Goal: Browse casually

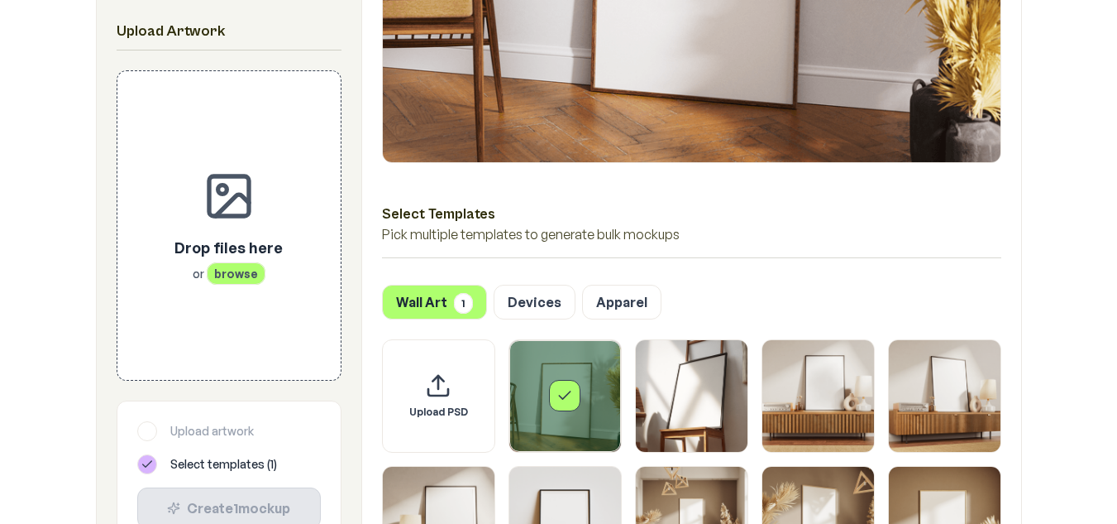
scroll to position [614, 0]
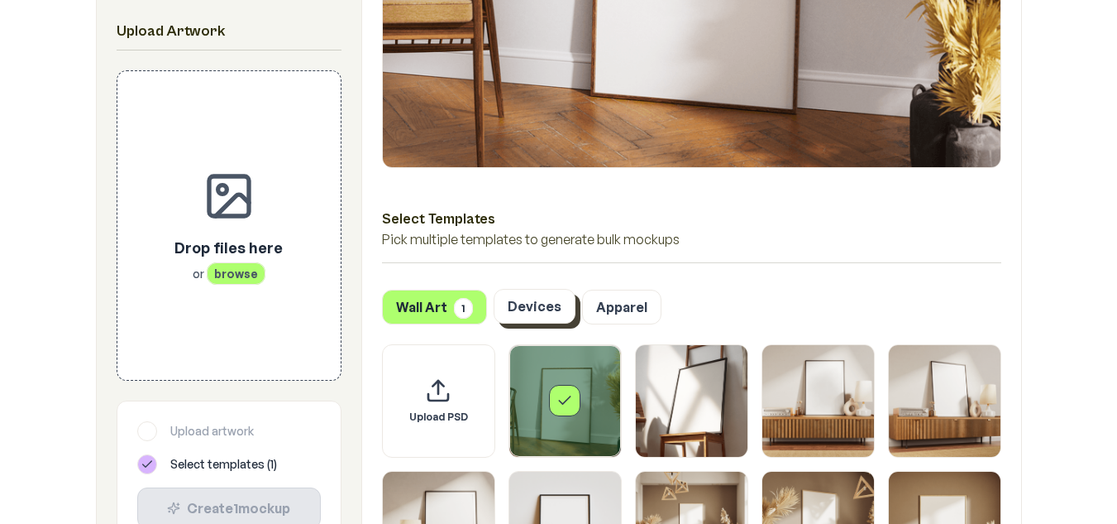
click at [547, 299] on button "Devices" at bounding box center [535, 306] width 82 height 35
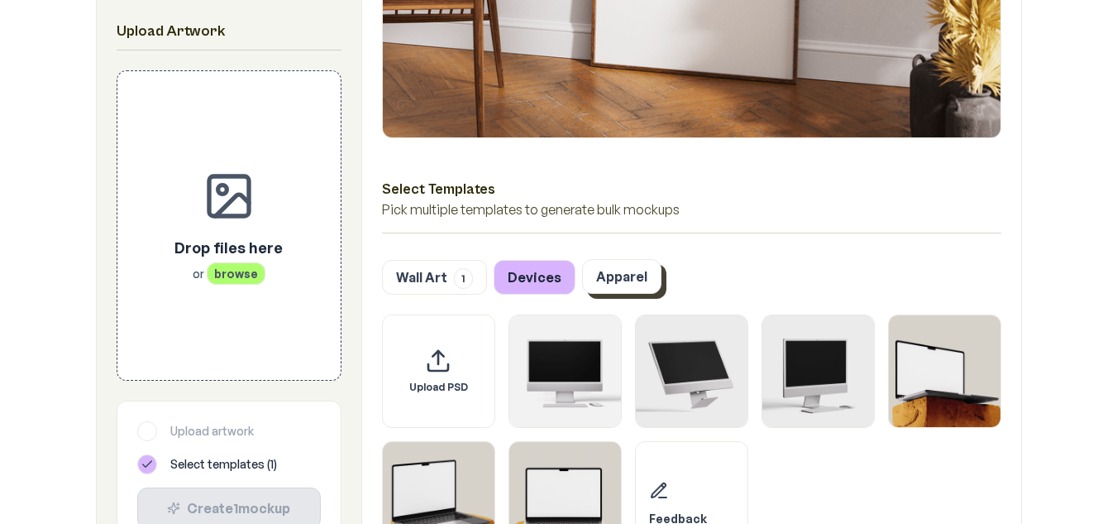
scroll to position [643, 0]
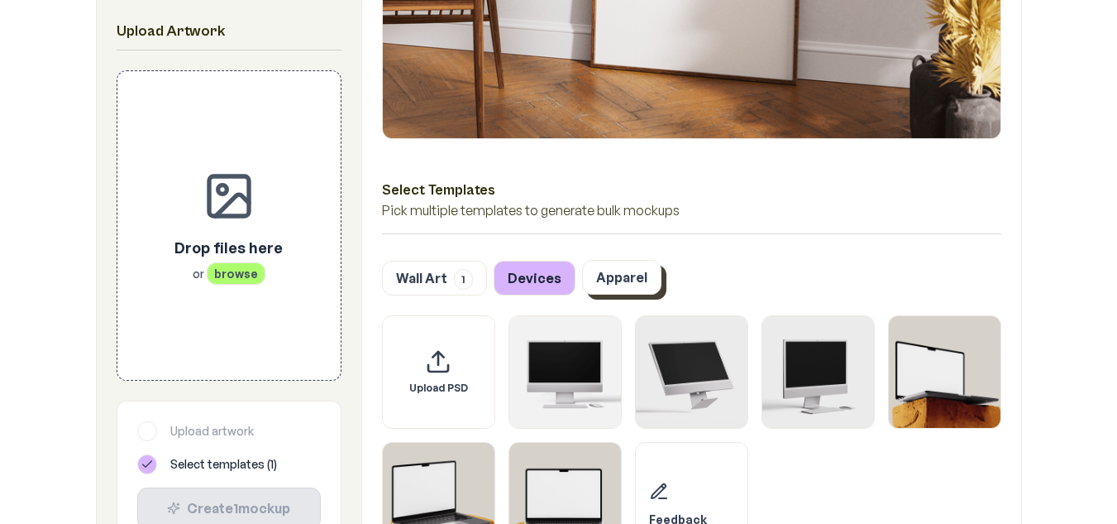
click at [621, 284] on button "Apparel" at bounding box center [621, 277] width 79 height 35
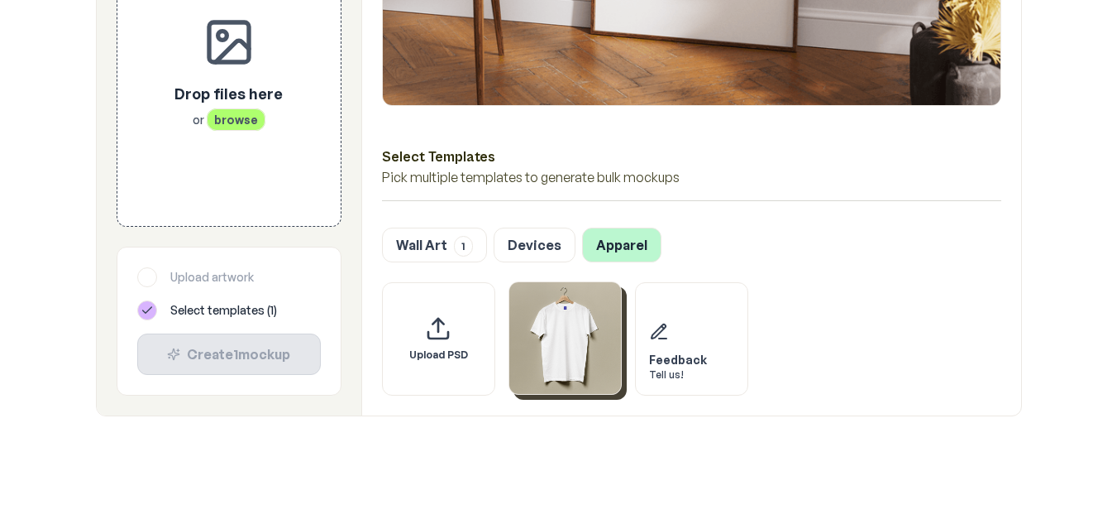
scroll to position [677, 0]
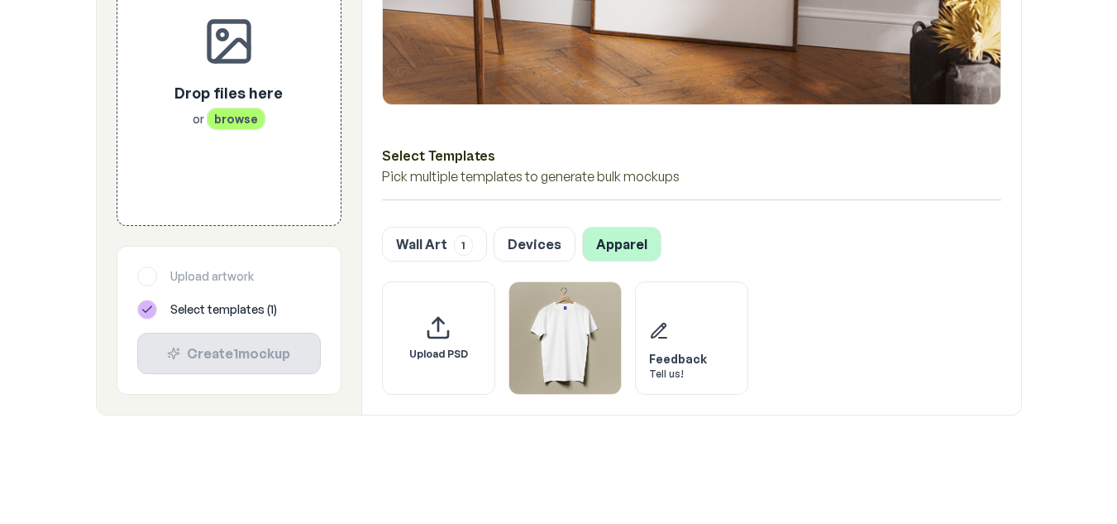
click at [144, 280] on div at bounding box center [147, 276] width 20 height 20
click at [553, 240] on button "Devices" at bounding box center [535, 243] width 82 height 35
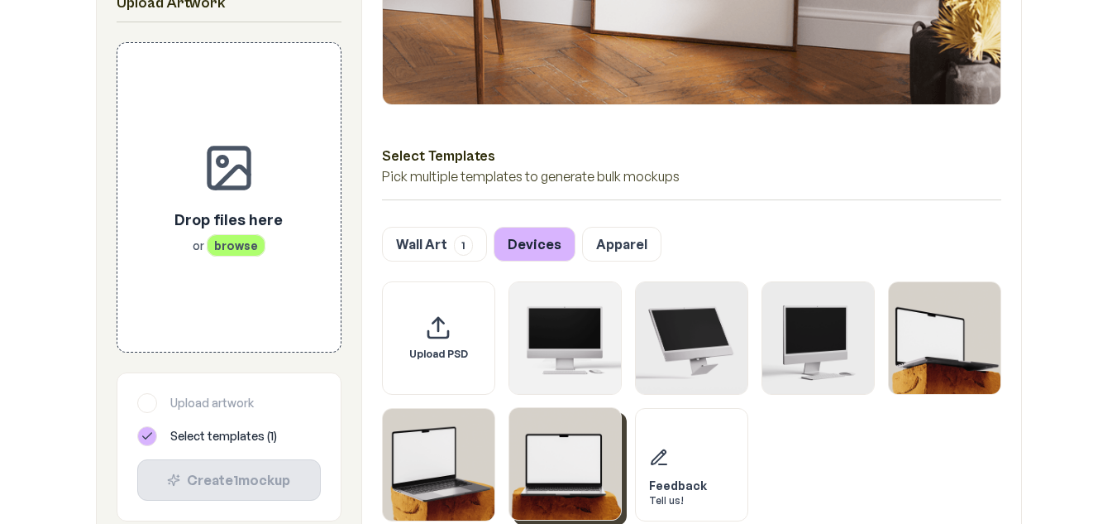
click at [542, 448] on img "Select template MacBook Mockup 3" at bounding box center [565, 464] width 112 height 112
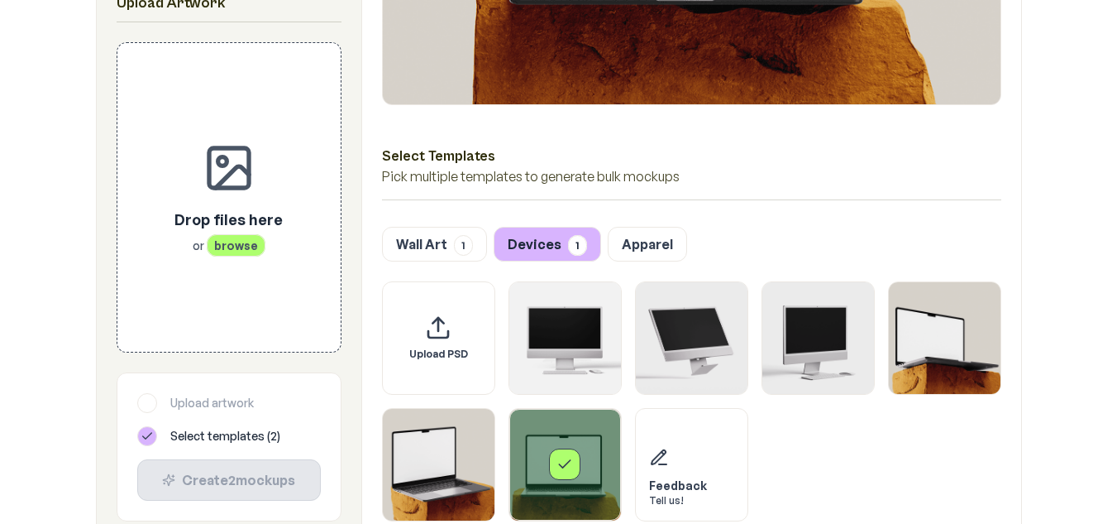
click at [594, 469] on div "Select template MacBook Mockup 3" at bounding box center [565, 465] width 112 height 112
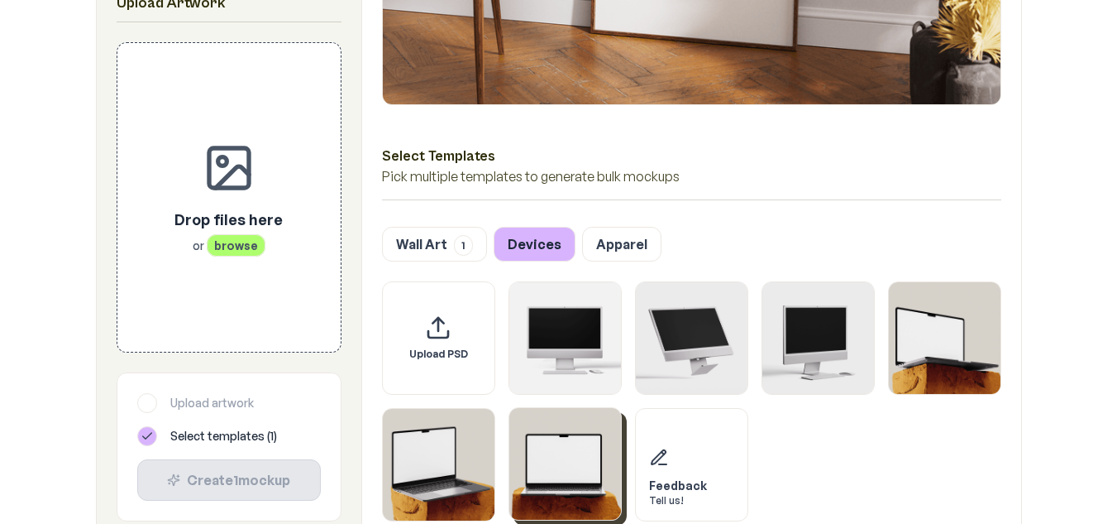
click at [594, 469] on img "Select template MacBook Mockup 3" at bounding box center [565, 464] width 112 height 112
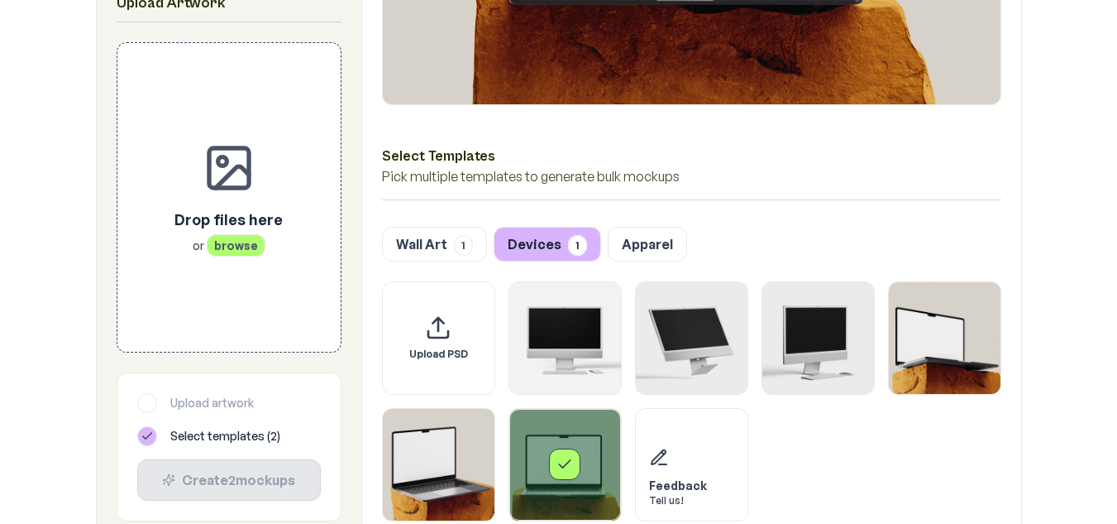
click at [594, 469] on div "Select template MacBook Mockup 3" at bounding box center [565, 465] width 112 height 112
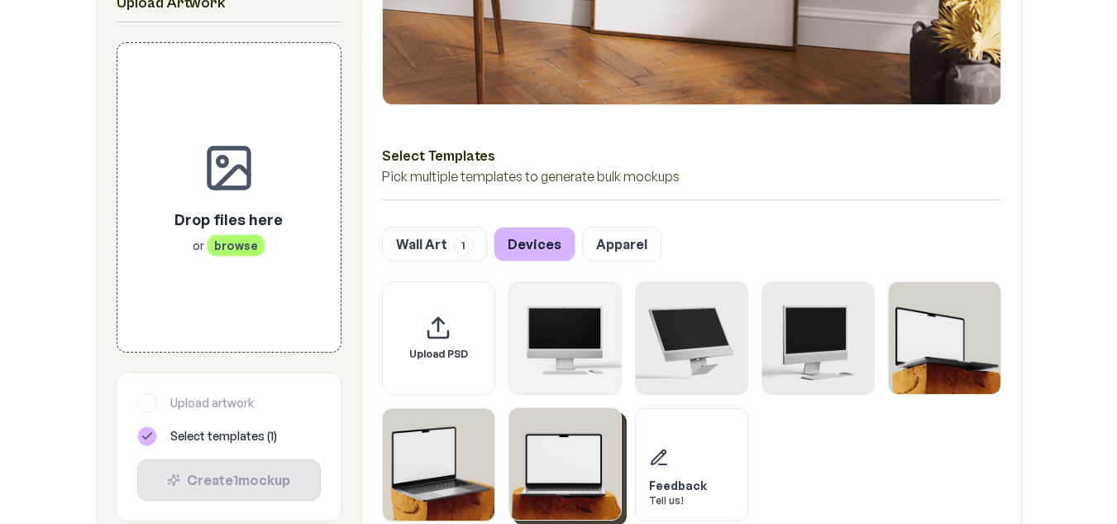
click at [594, 469] on img "Select template MacBook Mockup 3" at bounding box center [565, 464] width 112 height 112
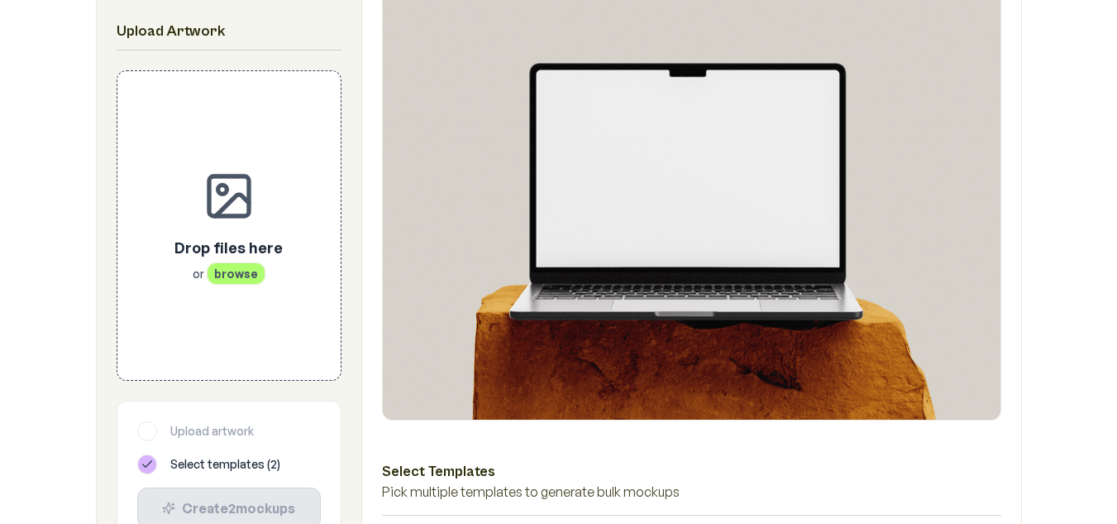
scroll to position [0, 0]
